Goal: Information Seeking & Learning: Learn about a topic

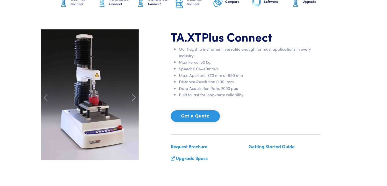
scroll to position [25, 0]
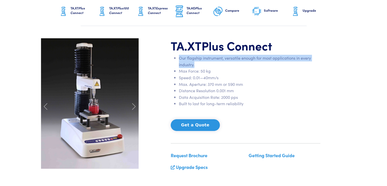
drag, startPoint x: 201, startPoint y: 64, endPoint x: 174, endPoint y: 58, distance: 27.7
click at [174, 58] on ul "Our flagship instrument, versatile enough for most applications in every indust…" at bounding box center [246, 81] width 150 height 52
click at [248, 64] on li "Our flagship instrument, versatile enough for most applications in every indust…" at bounding box center [250, 61] width 142 height 13
drag, startPoint x: 197, startPoint y: 64, endPoint x: 176, endPoint y: 58, distance: 22.0
click at [179, 58] on li "Our flagship instrument, versatile enough for most applications in every indust…" at bounding box center [250, 61] width 142 height 13
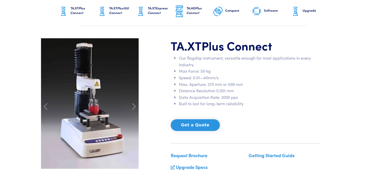
click at [164, 46] on div "TA.XT Plus Connect Our flagship instrument, versatile enough for most applicati…" at bounding box center [194, 106] width 312 height 137
drag, startPoint x: 169, startPoint y: 44, endPoint x: 256, endPoint y: 110, distance: 109.0
click at [256, 110] on div "TA.XT Plus Connect Our flagship instrument, versatile enough for most applicati…" at bounding box center [246, 106] width 156 height 137
copy div "TA.XT Plus Connect Our flagship instrument, versatile enough for most applicati…"
click at [131, 107] on span at bounding box center [134, 106] width 8 height 8
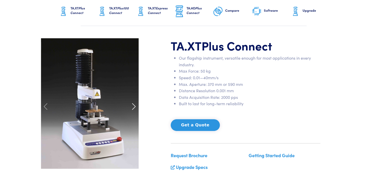
click at [131, 107] on span at bounding box center [134, 106] width 8 height 8
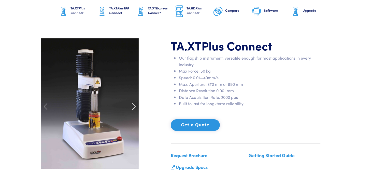
click at [131, 107] on span at bounding box center [134, 106] width 8 height 8
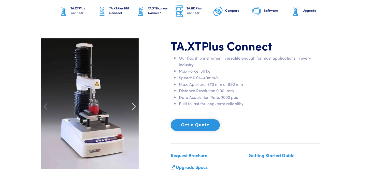
click at [131, 107] on span at bounding box center [134, 106] width 8 height 8
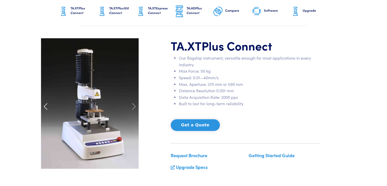
click at [43, 102] on span at bounding box center [46, 106] width 8 height 8
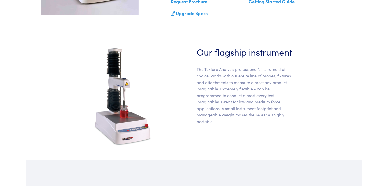
scroll to position [204, 0]
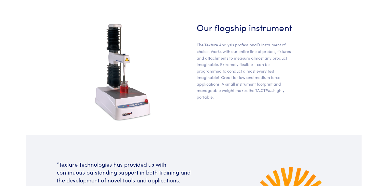
drag, startPoint x: 225, startPoint y: 95, endPoint x: 197, endPoint y: 25, distance: 75.6
click at [197, 25] on div "Our flagship instrument The Texture Analysis professional’s instrument of choic…" at bounding box center [246, 72] width 104 height 102
copy div "Our flagship instrument The Texture Analysis professional’s instrument of choic…"
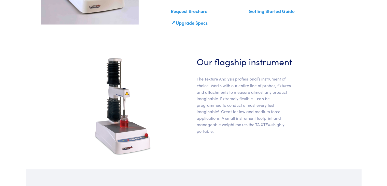
scroll to position [178, 0]
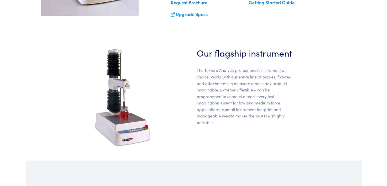
click at [129, 88] on img at bounding box center [123, 97] width 60 height 102
